Goal: Information Seeking & Learning: Learn about a topic

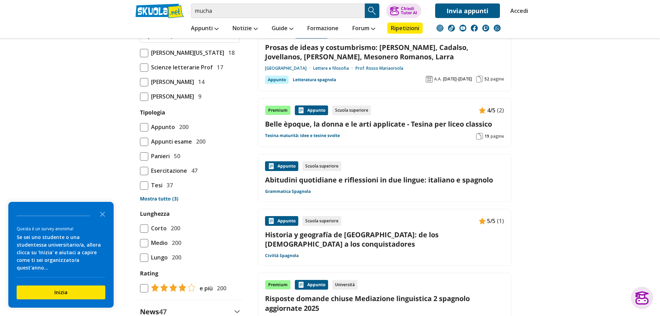
scroll to position [485, 0]
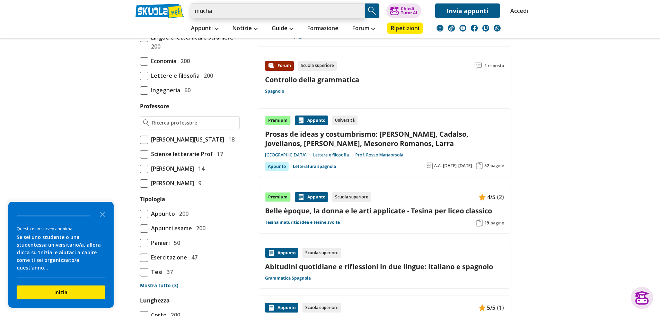
click at [244, 10] on input "mucha" at bounding box center [278, 10] width 174 height 15
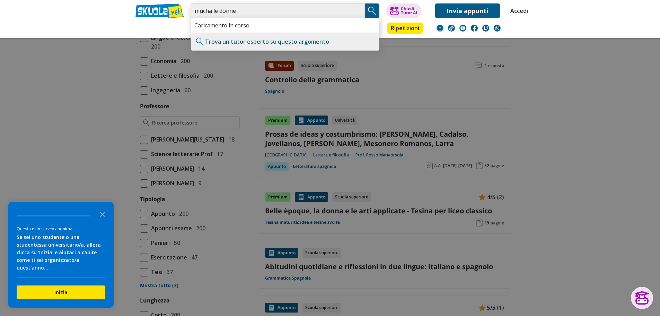
type input "mucha le donne"
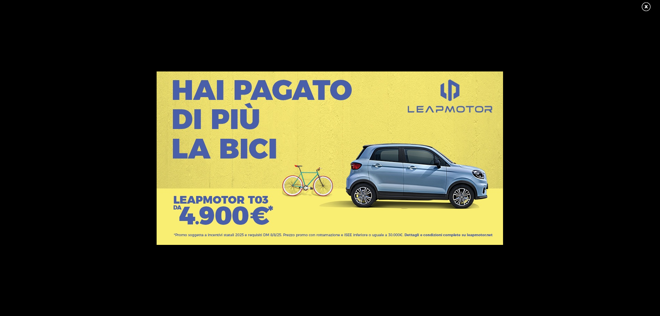
click at [644, 7] on link at bounding box center [649, 7] width 17 height 10
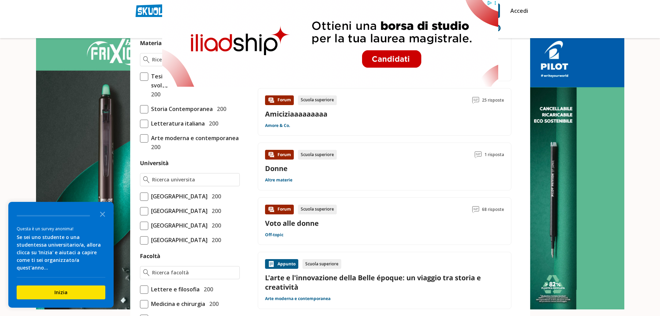
scroll to position [208, 0]
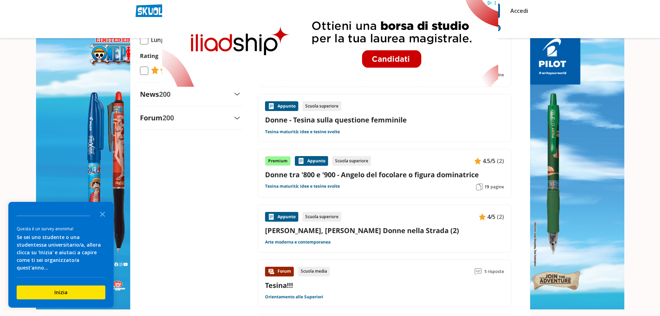
scroll to position [762, 0]
